Goal: Task Accomplishment & Management: Complete application form

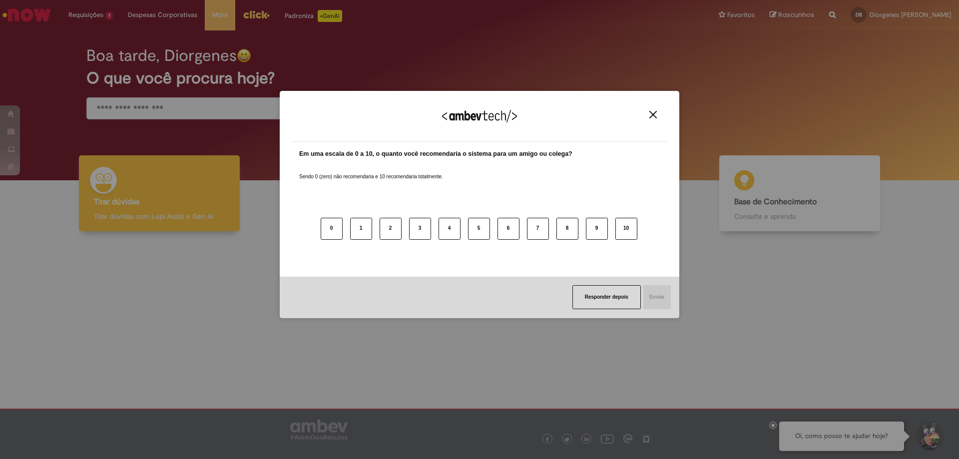
click at [647, 114] on button "Close" at bounding box center [652, 114] width 13 height 8
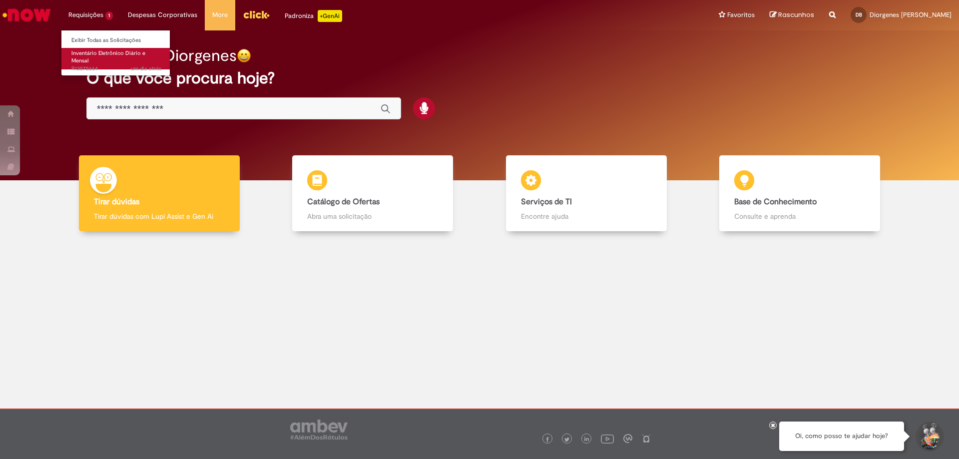
click at [95, 51] on span "Inventário Eletrônico Diário e Mensal" at bounding box center [108, 56] width 74 height 15
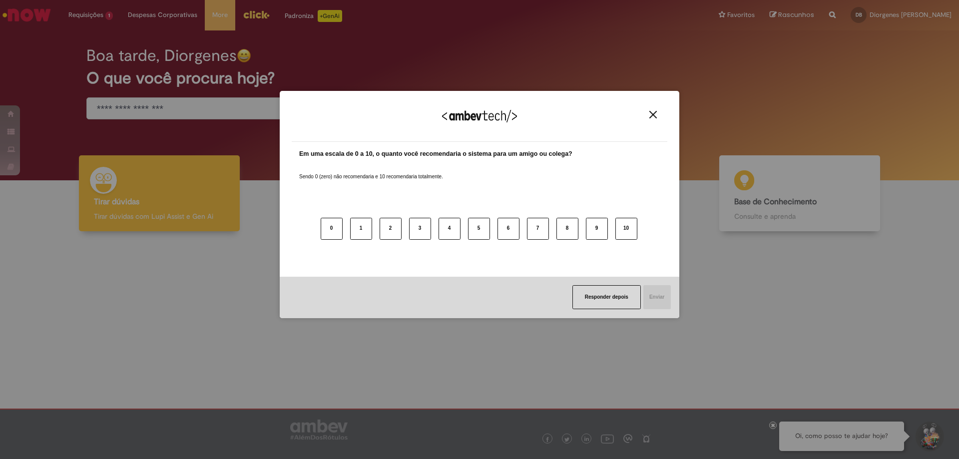
click at [655, 120] on div "Agradecemos seu feedback!" at bounding box center [480, 122] width 376 height 39
click at [643, 115] on div "Agradecemos seu feedback!" at bounding box center [480, 122] width 376 height 39
click at [659, 115] on button "Close" at bounding box center [652, 114] width 13 height 8
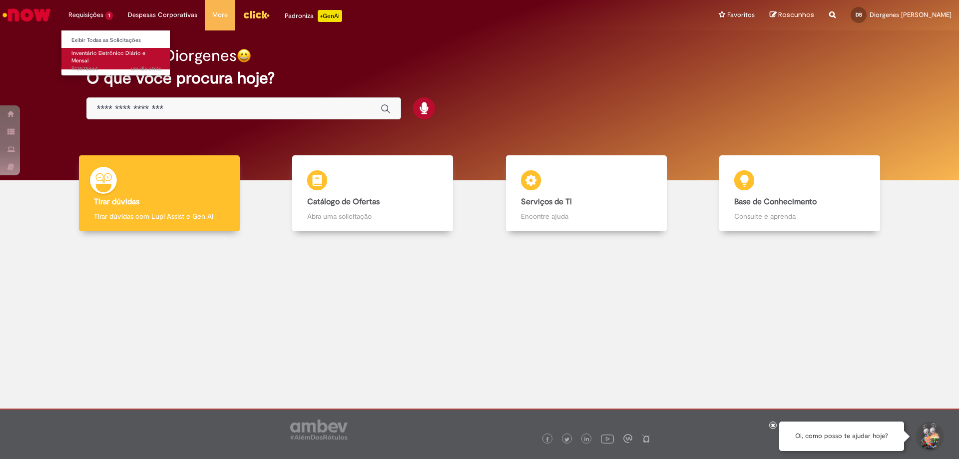
click at [99, 56] on span "Inventário Eletrônico Diário e Mensal" at bounding box center [108, 56] width 74 height 15
